Goal: Task Accomplishment & Management: Check status

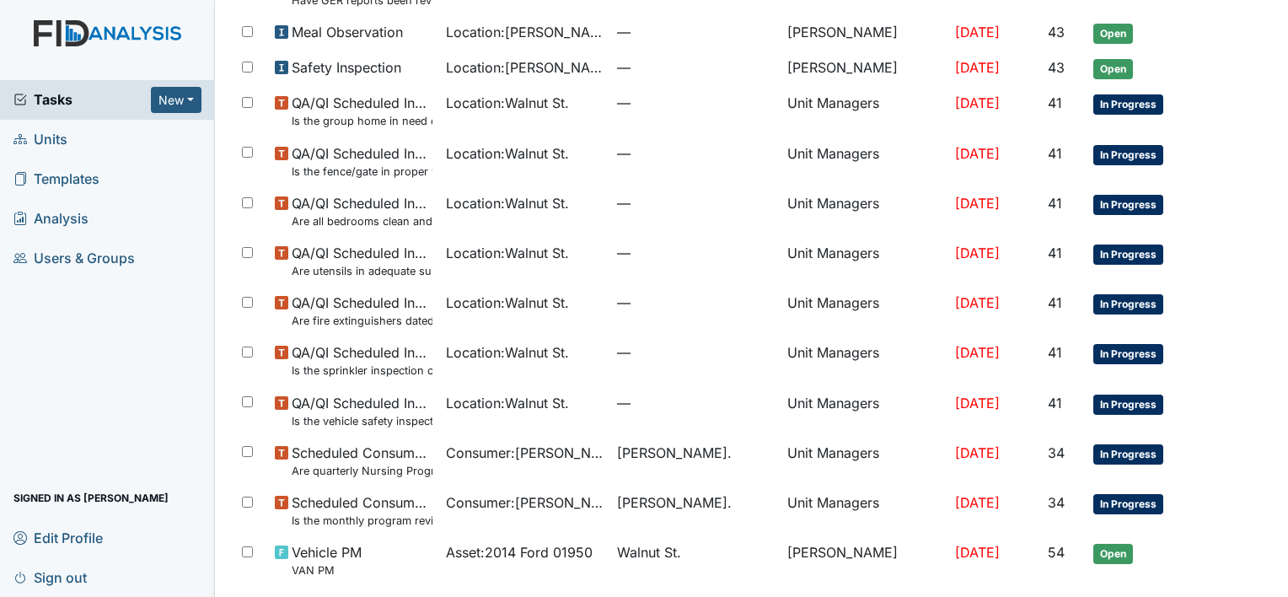
scroll to position [1082, 0]
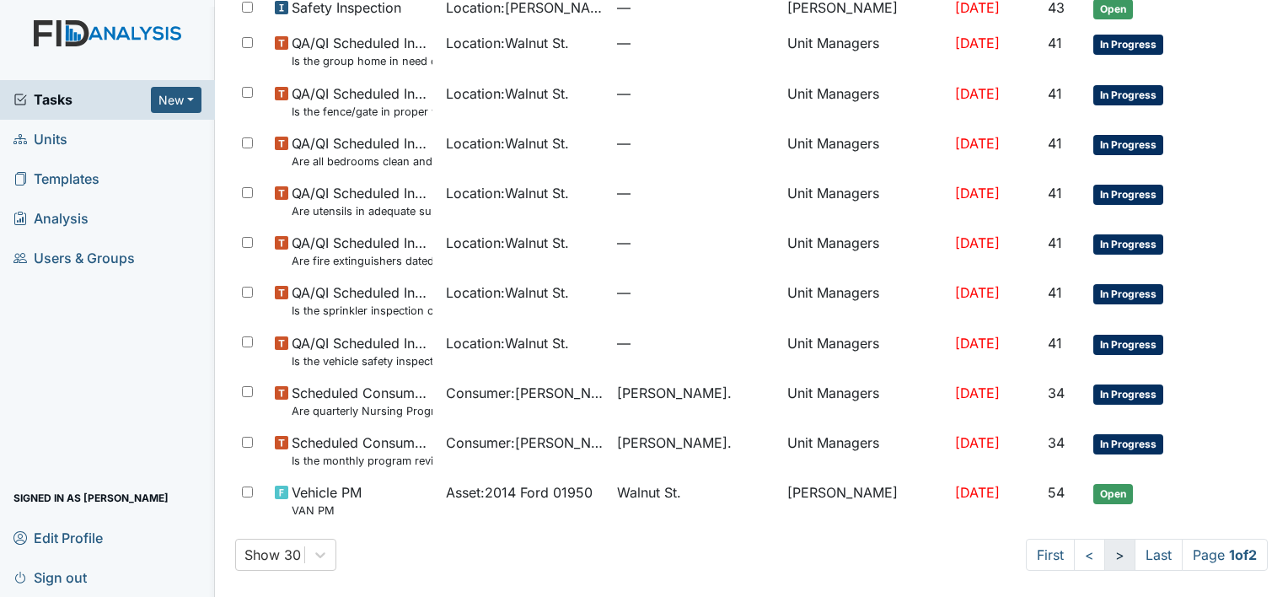
click at [1104, 560] on link ">" at bounding box center [1119, 555] width 31 height 32
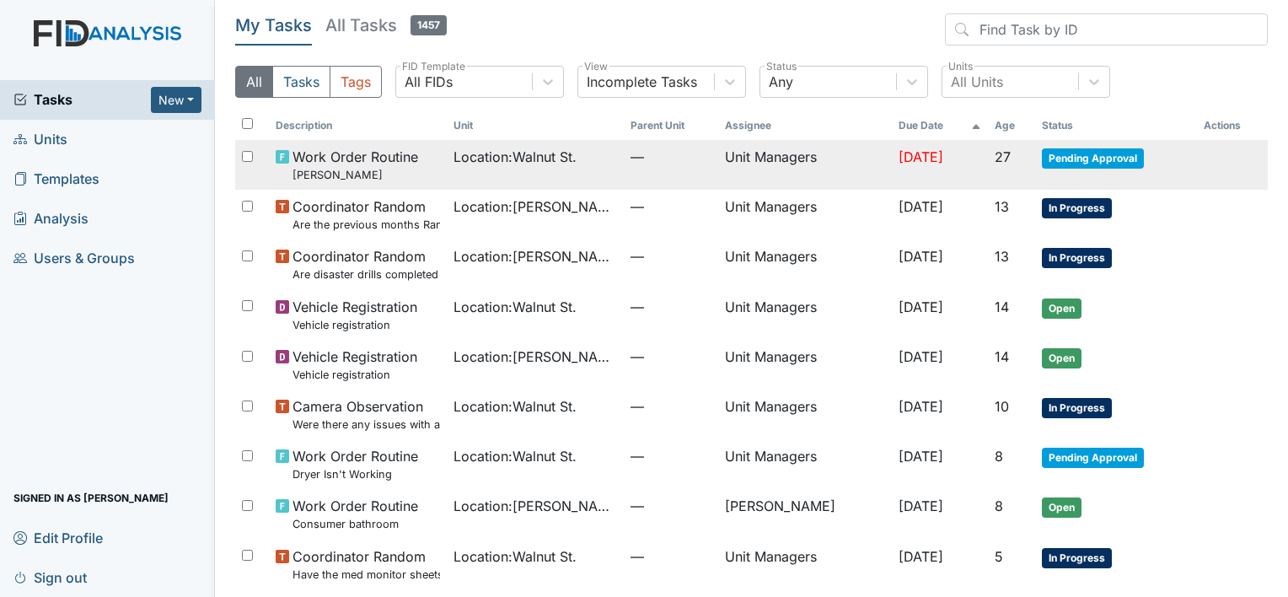
click at [1120, 158] on span "Pending Approval" at bounding box center [1093, 158] width 102 height 20
